Goal: Obtain resource: Obtain resource

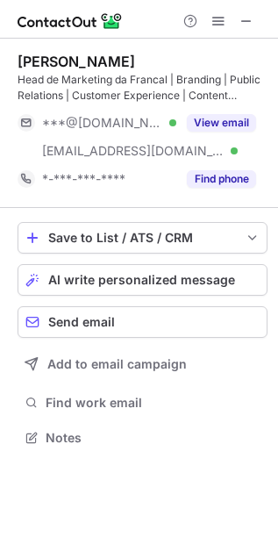
scroll to position [425, 278]
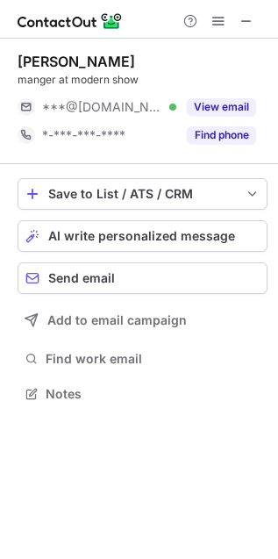
scroll to position [382, 278]
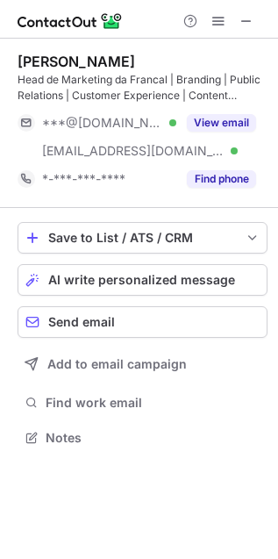
scroll to position [425, 278]
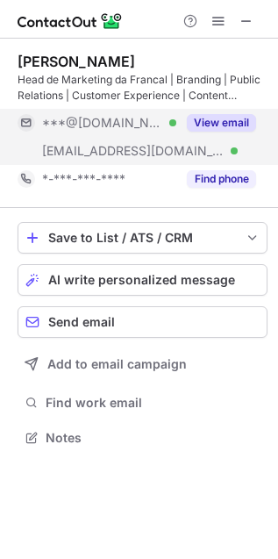
click at [230, 115] on button "View email" at bounding box center [221, 123] width 69 height 18
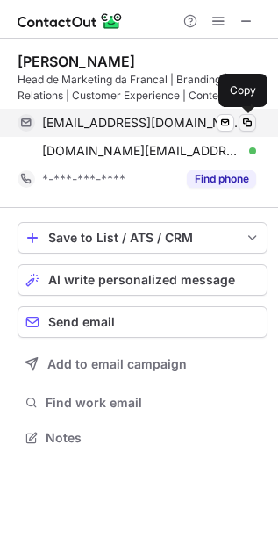
click at [244, 119] on span at bounding box center [247, 123] width 14 height 14
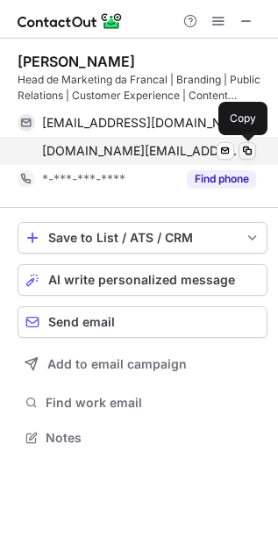
click at [252, 155] on span at bounding box center [247, 151] width 14 height 14
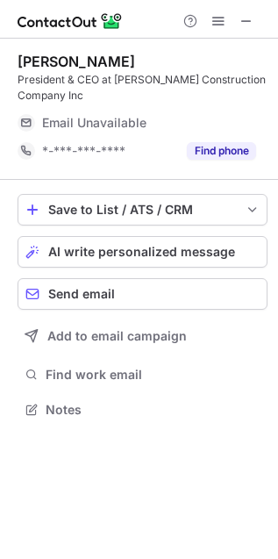
scroll to position [396, 278]
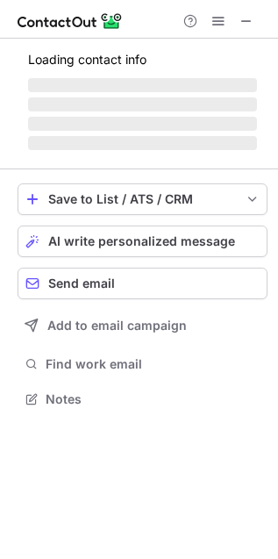
scroll to position [425, 278]
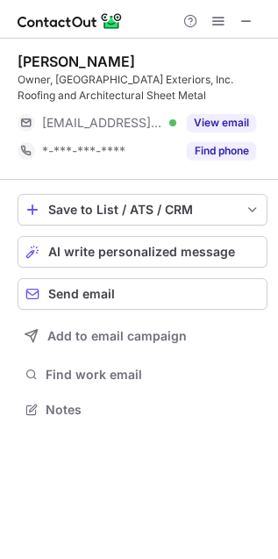
scroll to position [396, 278]
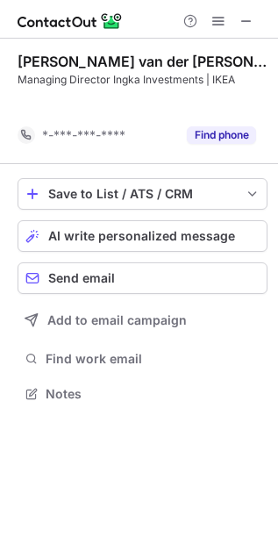
scroll to position [7, 9]
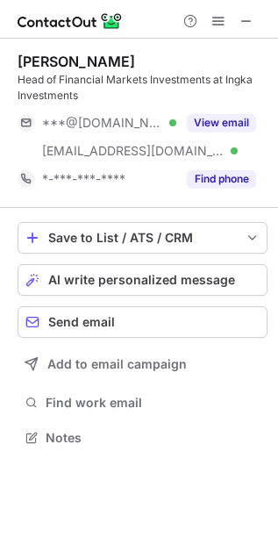
scroll to position [425, 278]
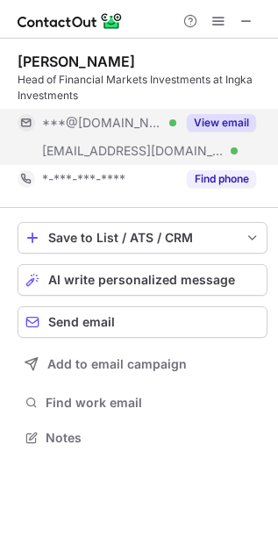
click at [221, 119] on button "View email" at bounding box center [221, 123] width 69 height 18
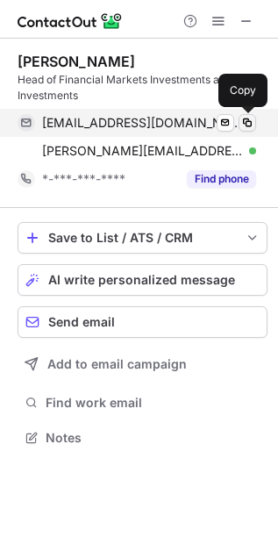
click at [250, 125] on span at bounding box center [247, 123] width 14 height 14
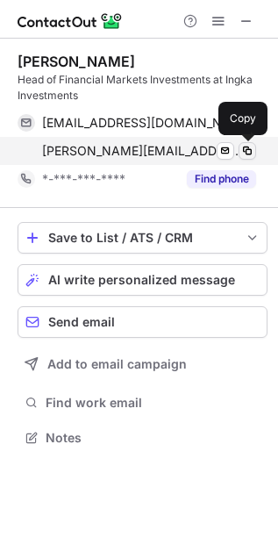
click at [247, 149] on span at bounding box center [247, 151] width 14 height 14
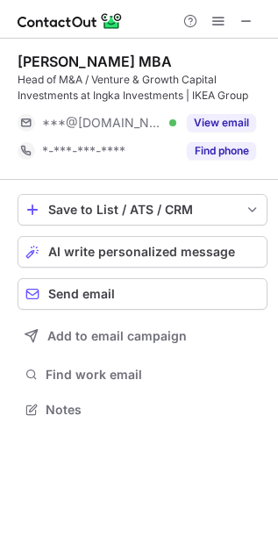
scroll to position [396, 278]
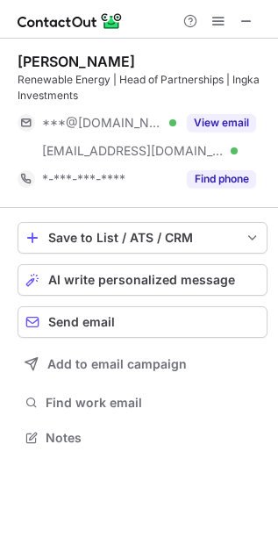
scroll to position [425, 278]
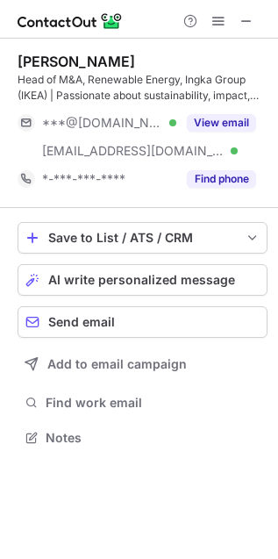
scroll to position [425, 278]
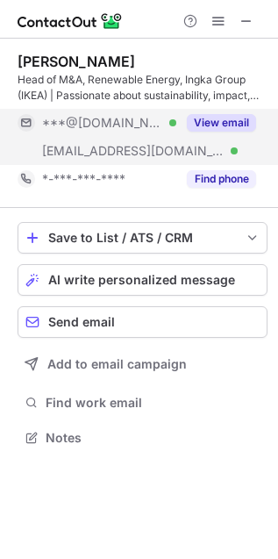
click at [218, 119] on button "View email" at bounding box center [221, 123] width 69 height 18
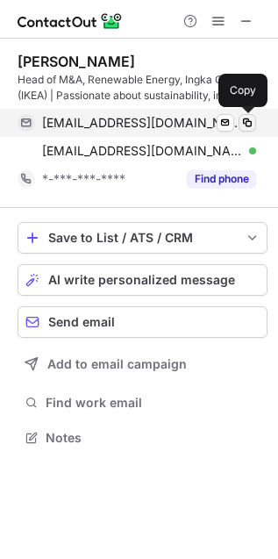
click at [248, 121] on span at bounding box center [247, 123] width 14 height 14
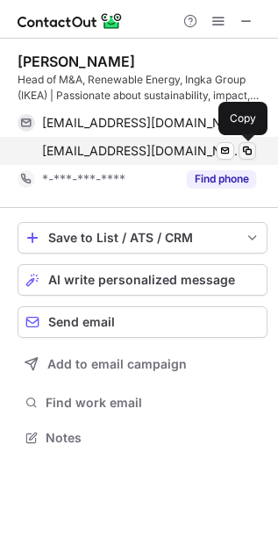
click at [242, 150] on span at bounding box center [247, 151] width 14 height 14
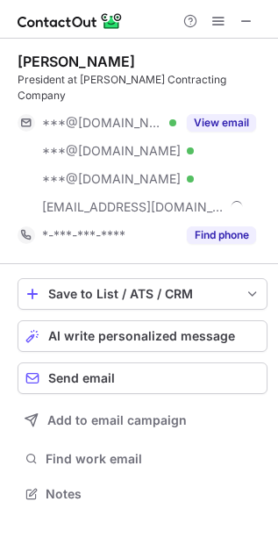
scroll to position [466, 278]
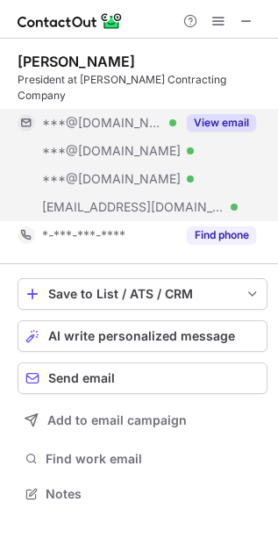
click at [250, 114] on button "View email" at bounding box center [221, 123] width 69 height 18
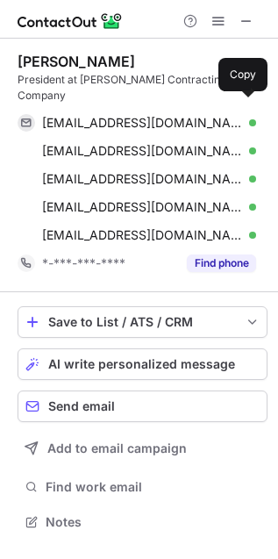
scroll to position [494, 278]
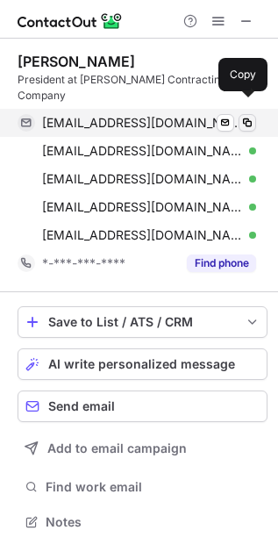
click at [252, 116] on span at bounding box center [247, 123] width 14 height 14
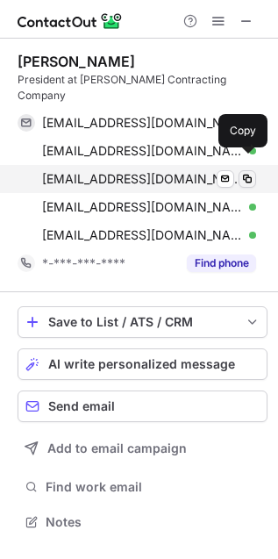
click at [246, 172] on span at bounding box center [247, 179] width 14 height 14
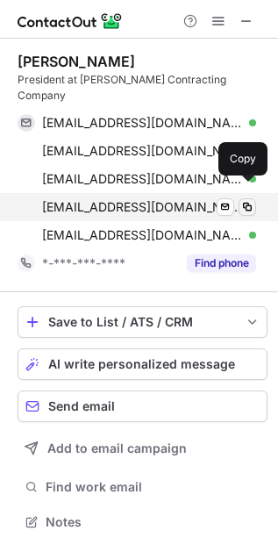
click at [248, 200] on span at bounding box center [247, 207] width 14 height 14
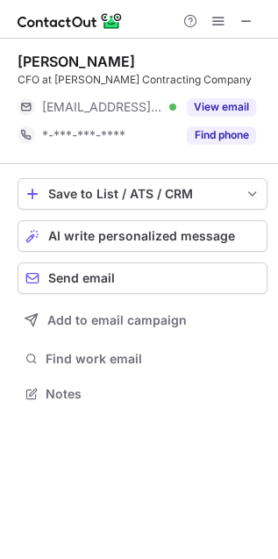
scroll to position [382, 278]
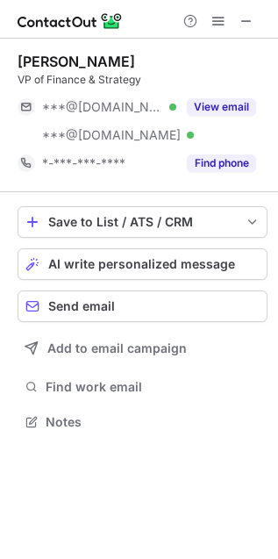
scroll to position [409, 278]
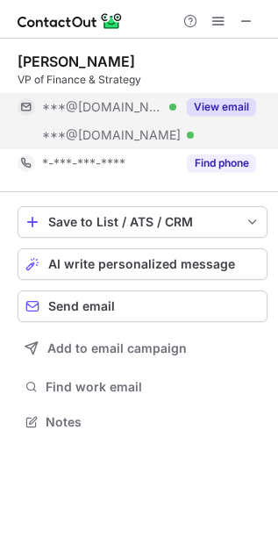
click at [217, 111] on button "View email" at bounding box center [221, 107] width 69 height 18
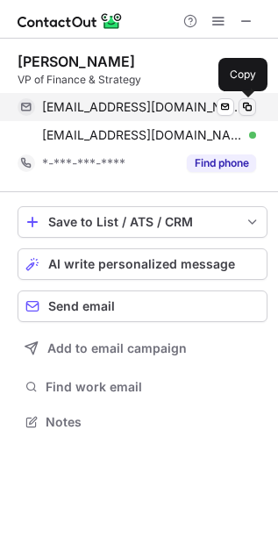
click at [252, 108] on span at bounding box center [247, 107] width 14 height 14
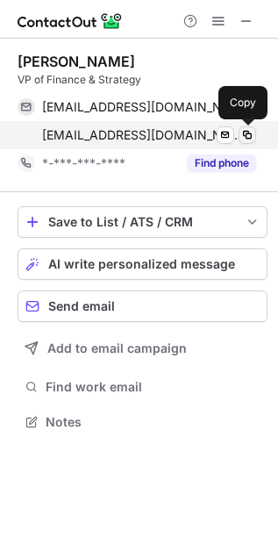
click at [247, 136] on span at bounding box center [247, 135] width 14 height 14
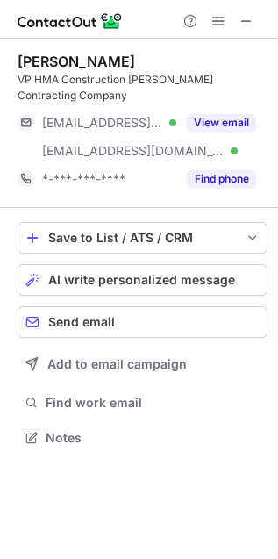
scroll to position [425, 278]
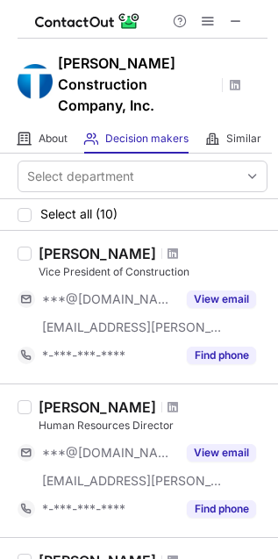
scroll to position [365, 0]
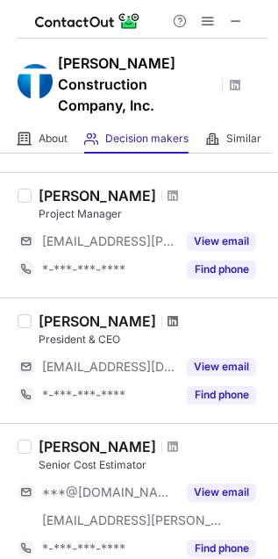
click at [168, 314] on span at bounding box center [173, 321] width 11 height 14
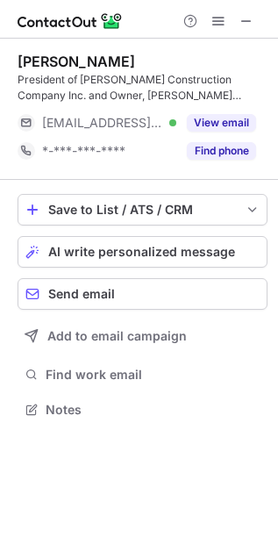
scroll to position [396, 278]
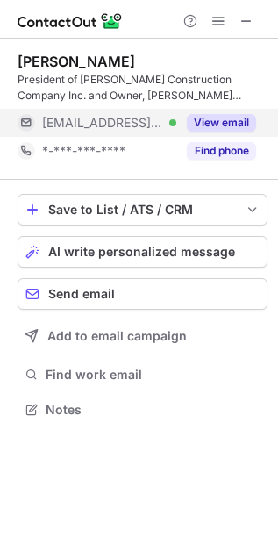
click at [219, 120] on button "View email" at bounding box center [221, 123] width 69 height 18
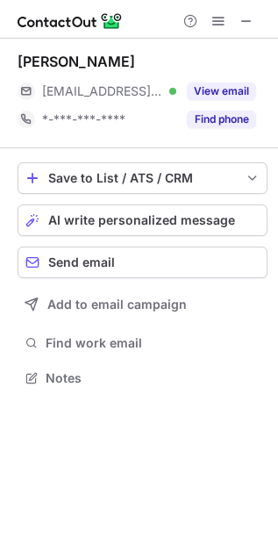
scroll to position [365, 278]
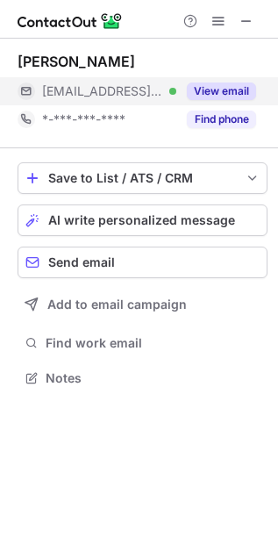
click at [237, 82] on button "View email" at bounding box center [221, 91] width 69 height 18
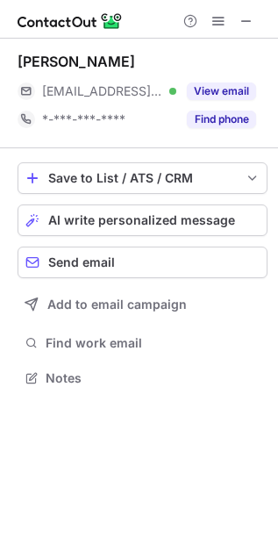
scroll to position [365, 278]
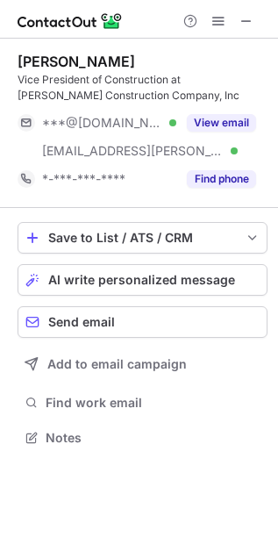
scroll to position [425, 278]
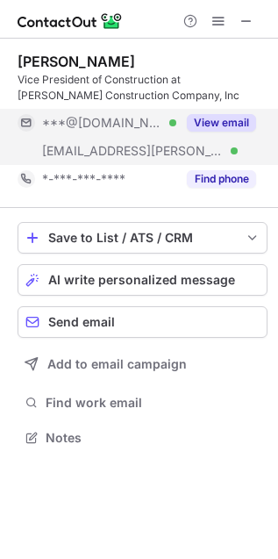
click at [248, 125] on button "View email" at bounding box center [221, 123] width 69 height 18
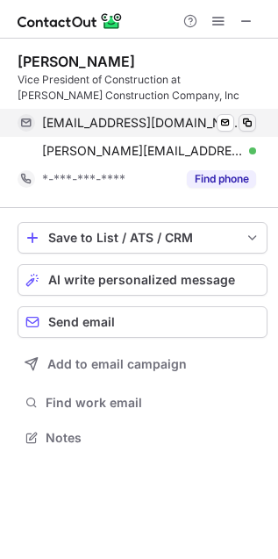
click at [247, 119] on span at bounding box center [247, 123] width 14 height 14
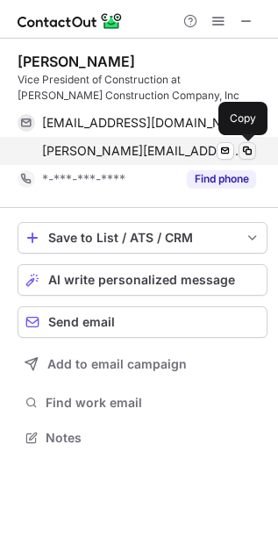
click at [247, 147] on span at bounding box center [247, 151] width 14 height 14
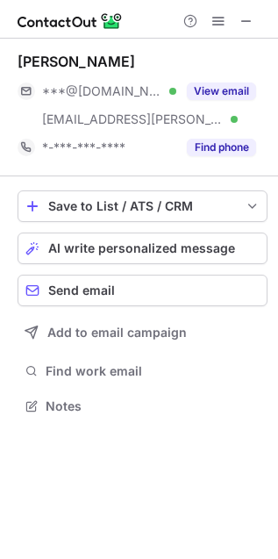
scroll to position [395, 278]
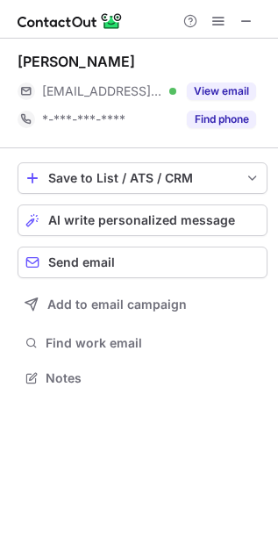
scroll to position [365, 278]
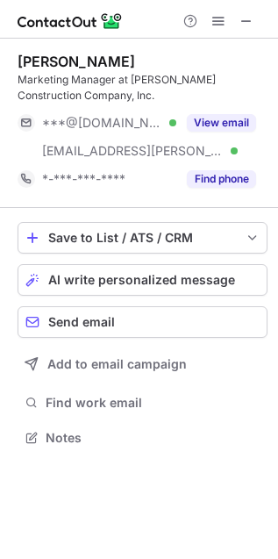
scroll to position [425, 278]
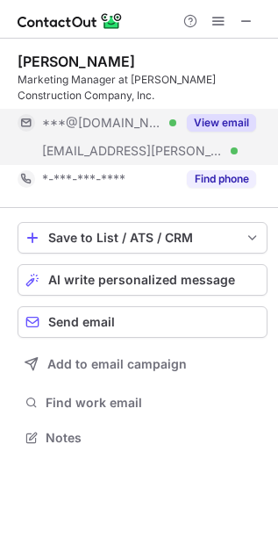
click at [202, 116] on button "View email" at bounding box center [221, 123] width 69 height 18
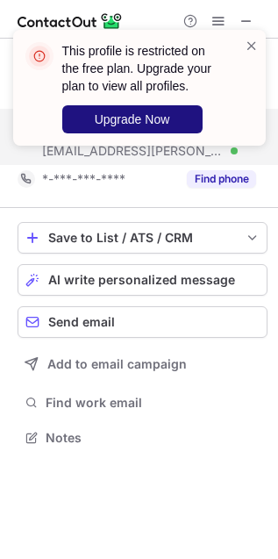
click at [161, 119] on span "Upgrade Now" at bounding box center [132, 119] width 75 height 14
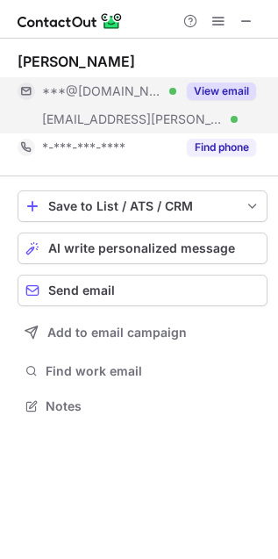
scroll to position [395, 278]
drag, startPoint x: 213, startPoint y: 94, endPoint x: 231, endPoint y: 95, distance: 17.6
click at [217, 94] on button "View email" at bounding box center [221, 91] width 69 height 18
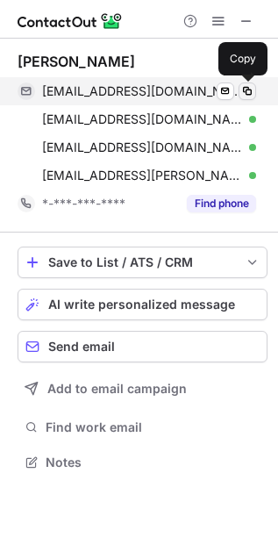
scroll to position [450, 278]
click at [252, 89] on span at bounding box center [247, 91] width 14 height 14
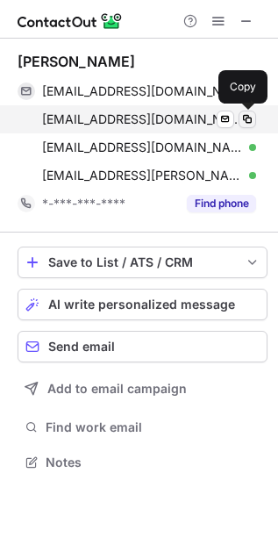
click at [246, 116] on span at bounding box center [247, 119] width 14 height 14
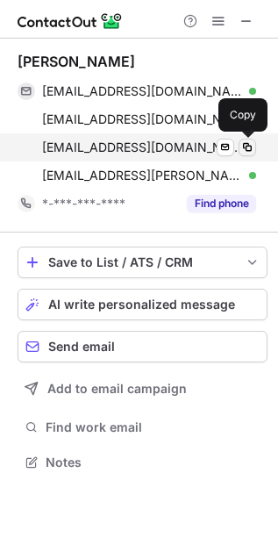
click at [246, 145] on span at bounding box center [247, 147] width 14 height 14
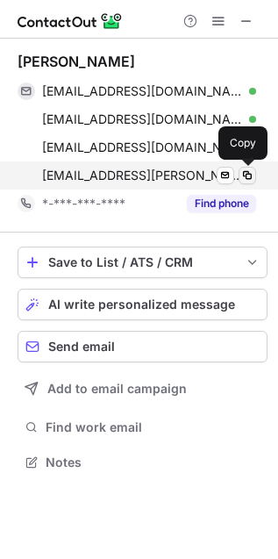
click at [250, 176] on span at bounding box center [247, 175] width 14 height 14
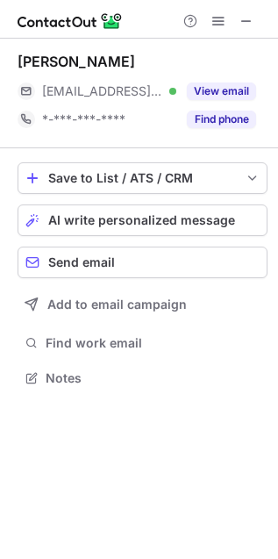
scroll to position [365, 278]
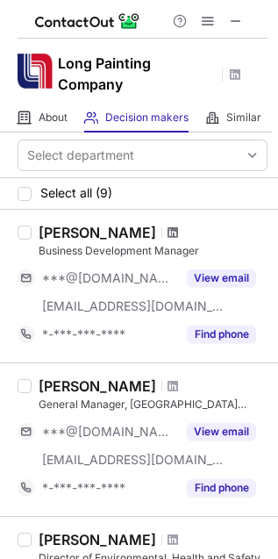
click at [168, 228] on span at bounding box center [173, 232] width 11 height 14
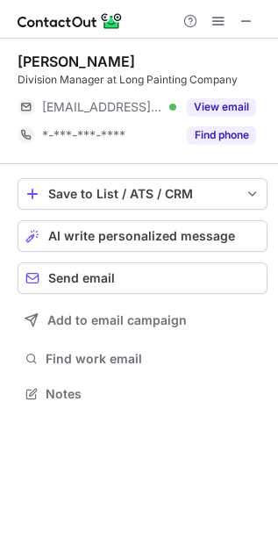
scroll to position [382, 278]
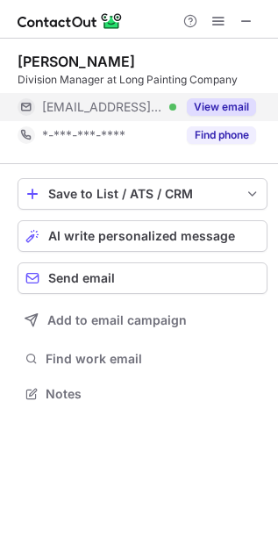
click at [229, 99] on button "View email" at bounding box center [221, 107] width 69 height 18
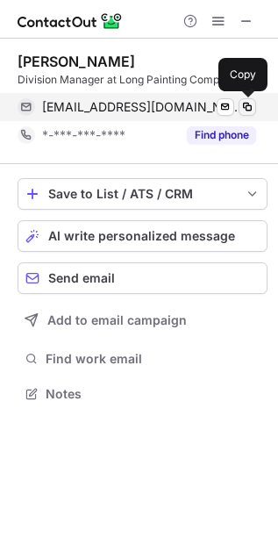
click at [246, 104] on span at bounding box center [247, 107] width 14 height 14
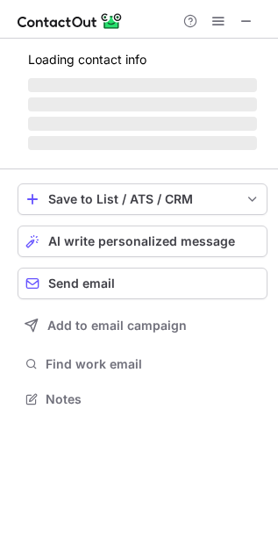
scroll to position [382, 278]
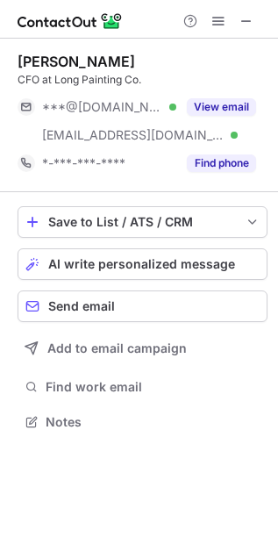
scroll to position [409, 278]
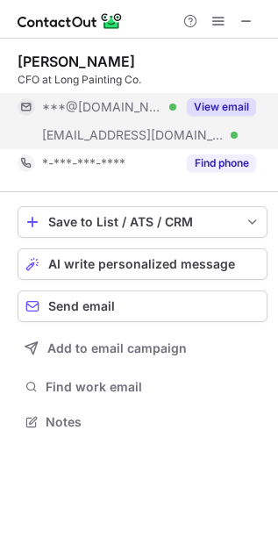
click at [233, 107] on button "View email" at bounding box center [221, 107] width 69 height 18
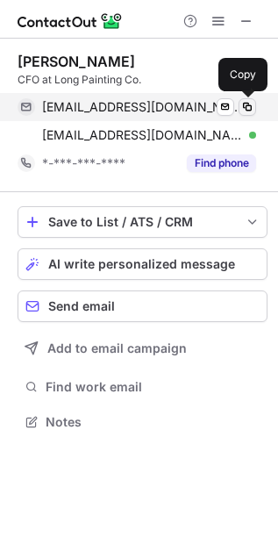
click at [246, 107] on span at bounding box center [247, 107] width 14 height 14
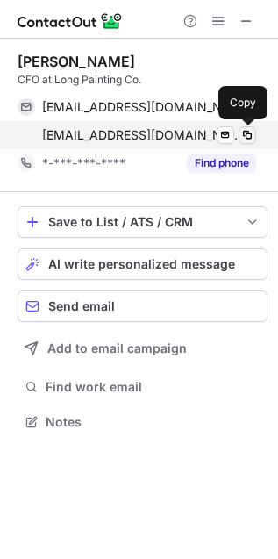
click at [246, 128] on span at bounding box center [247, 135] width 14 height 14
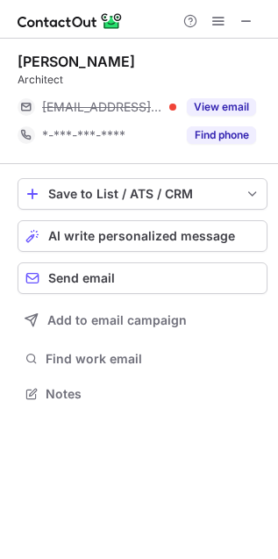
scroll to position [382, 278]
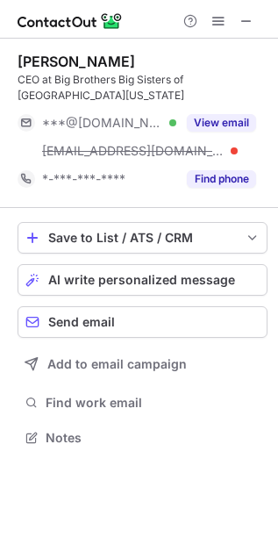
scroll to position [425, 278]
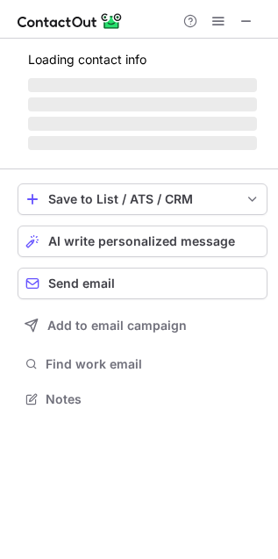
scroll to position [382, 278]
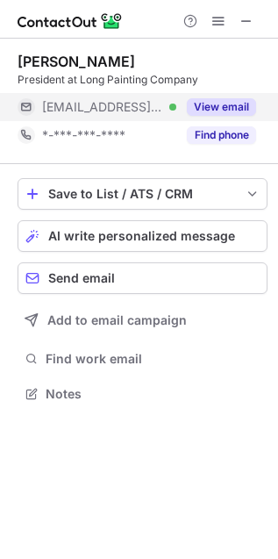
click at [218, 112] on button "View email" at bounding box center [221, 107] width 69 height 18
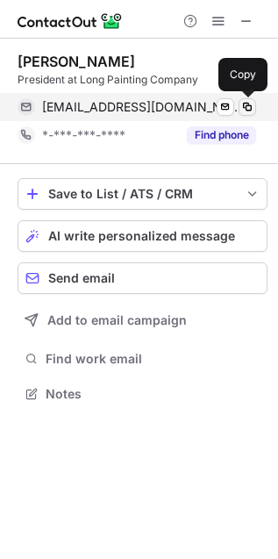
click at [250, 104] on span at bounding box center [247, 107] width 14 height 14
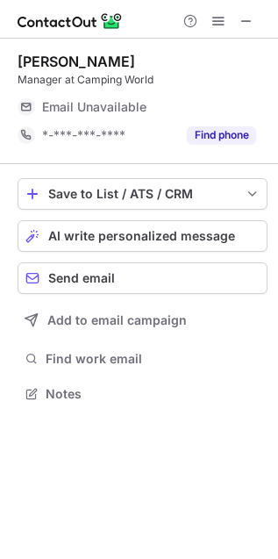
scroll to position [382, 278]
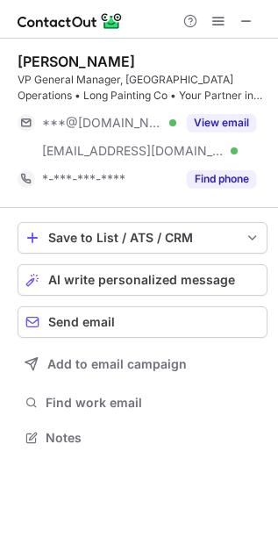
scroll to position [425, 278]
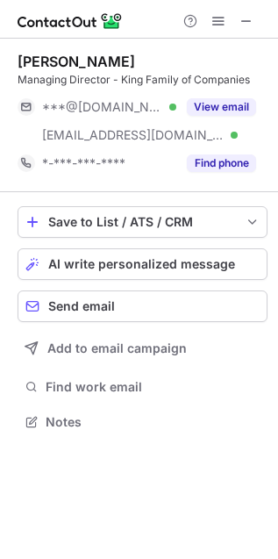
scroll to position [409, 278]
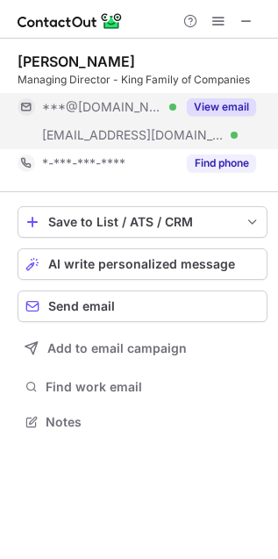
click at [220, 101] on button "View email" at bounding box center [221, 107] width 69 height 18
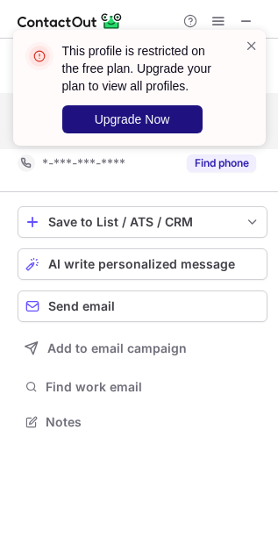
click at [164, 117] on span "Upgrade Now" at bounding box center [132, 119] width 75 height 14
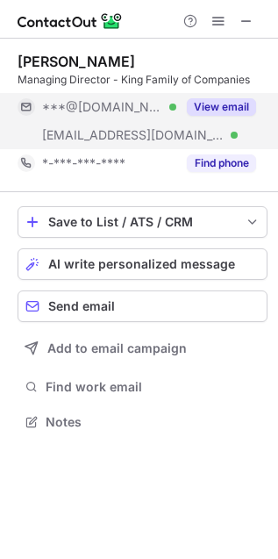
click at [216, 102] on button "View email" at bounding box center [221, 107] width 69 height 18
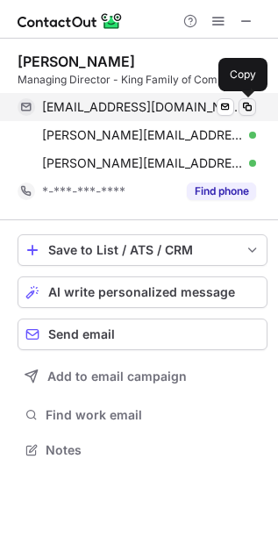
click at [252, 107] on span at bounding box center [247, 107] width 14 height 14
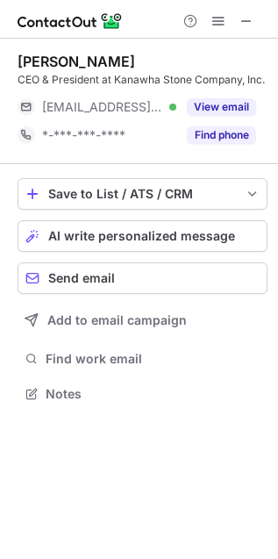
scroll to position [382, 278]
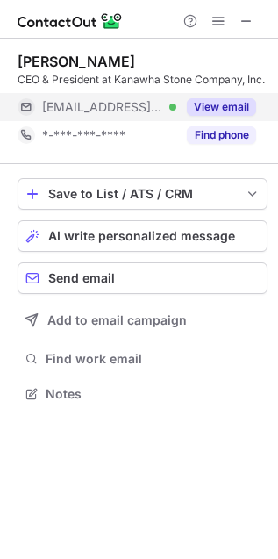
click at [211, 107] on button "View email" at bounding box center [221, 107] width 69 height 18
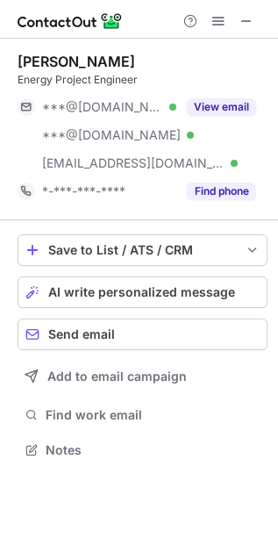
scroll to position [439, 278]
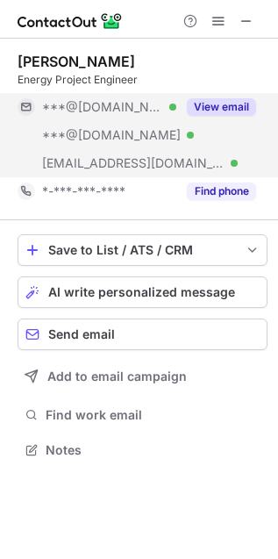
click at [225, 101] on button "View email" at bounding box center [221, 107] width 69 height 18
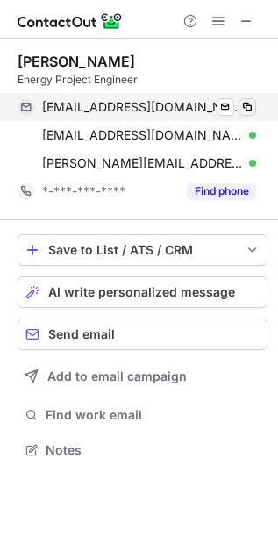
click at [253, 98] on button at bounding box center [248, 107] width 18 height 18
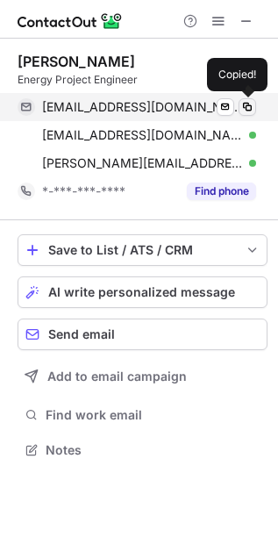
click at [253, 103] on span at bounding box center [247, 107] width 14 height 14
click at [252, 104] on span at bounding box center [247, 107] width 14 height 14
click at [250, 106] on span at bounding box center [247, 107] width 14 height 14
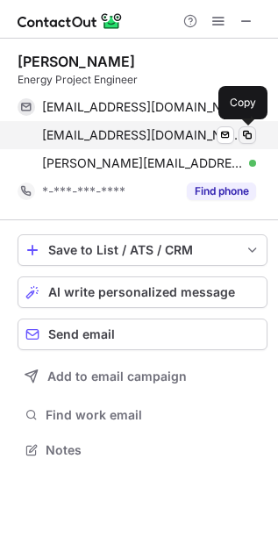
click at [252, 132] on span at bounding box center [247, 135] width 14 height 14
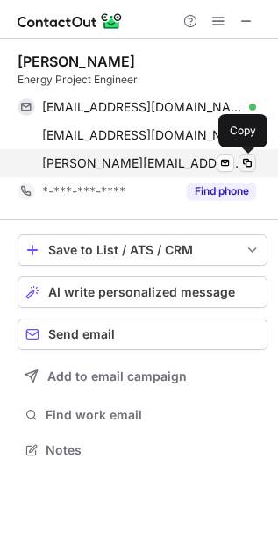
click at [246, 163] on span at bounding box center [247, 163] width 14 height 14
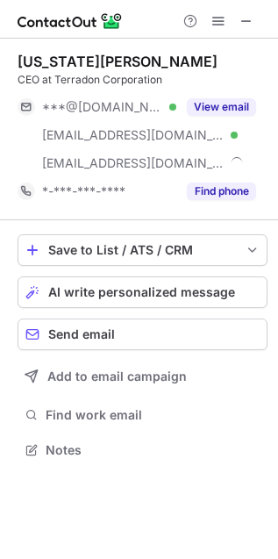
scroll to position [439, 278]
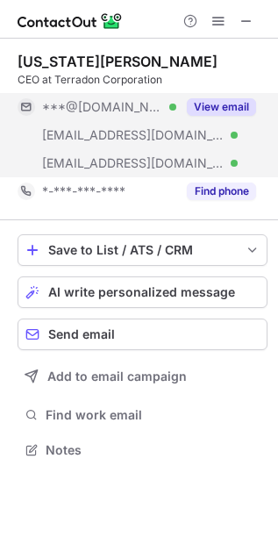
click at [218, 102] on button "View email" at bounding box center [221, 107] width 69 height 18
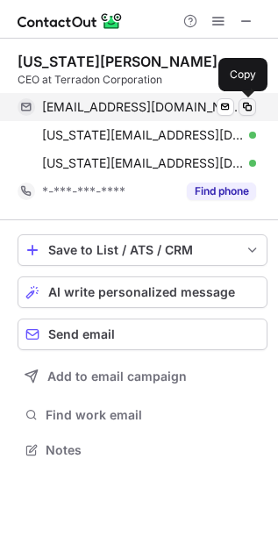
click at [248, 103] on span at bounding box center [247, 107] width 14 height 14
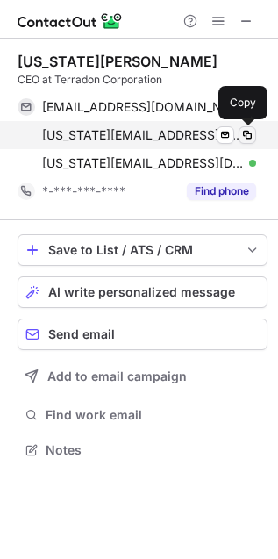
click at [247, 133] on span at bounding box center [247, 135] width 14 height 14
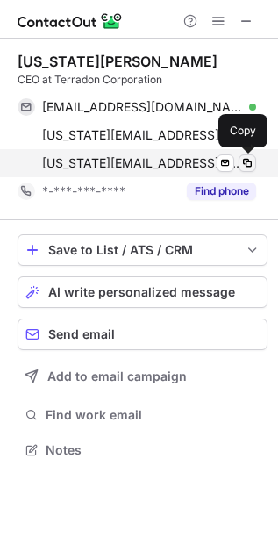
click at [250, 161] on span at bounding box center [247, 163] width 14 height 14
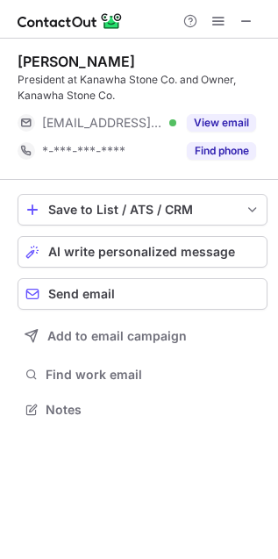
scroll to position [396, 278]
